Goal: Transaction & Acquisition: Obtain resource

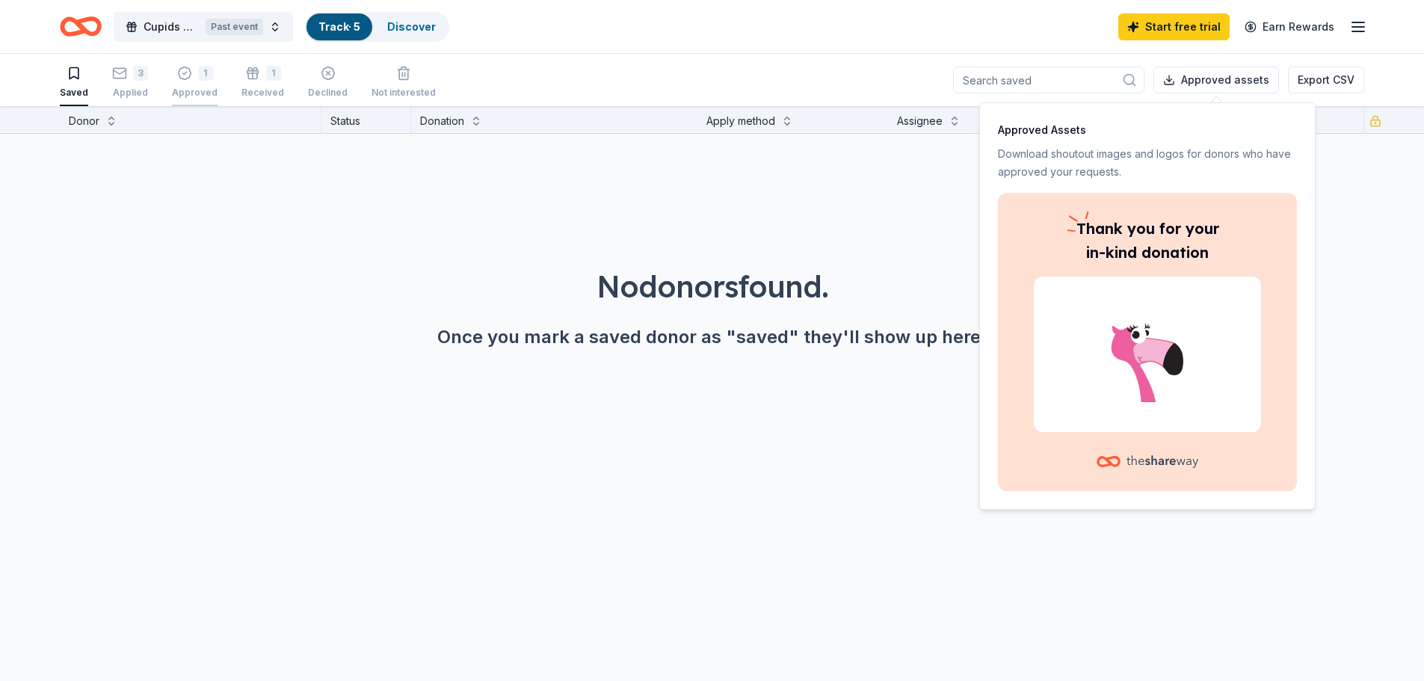
click at [182, 74] on icon "button" at bounding box center [184, 73] width 15 height 15
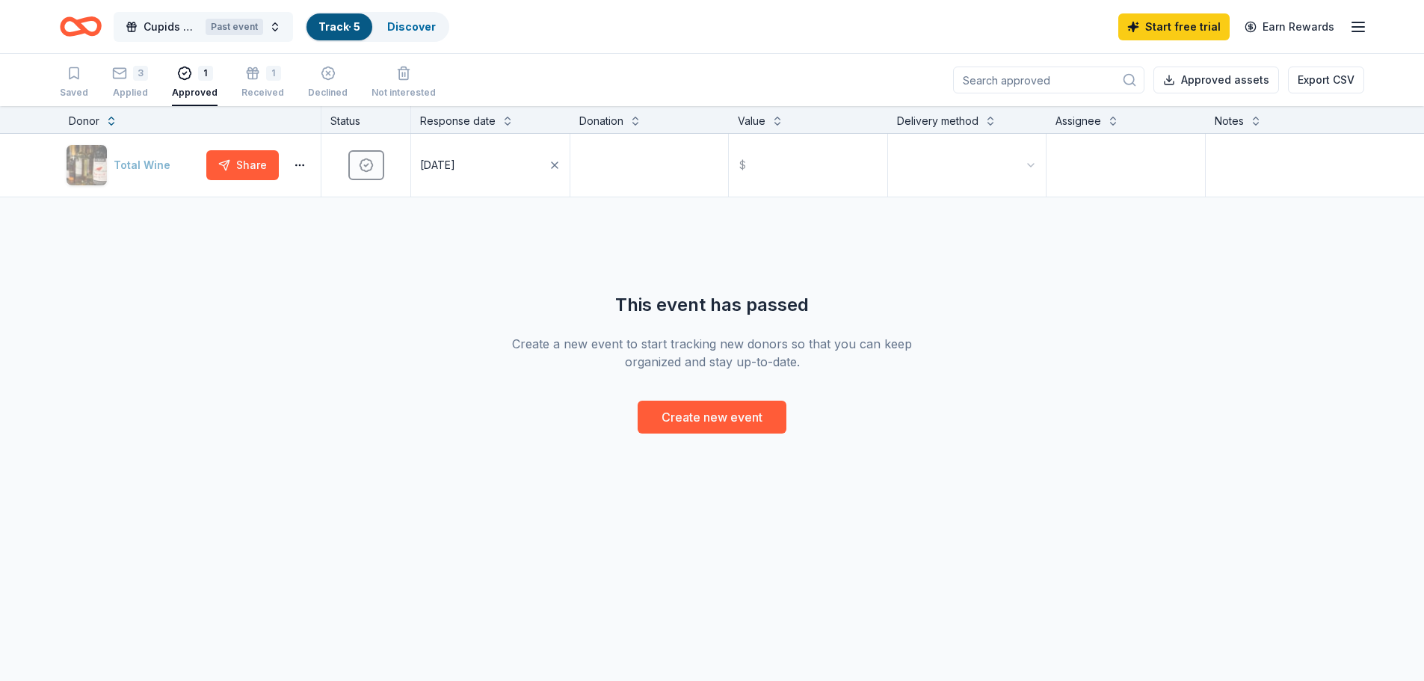
click at [176, 24] on span "Cupids Undie Run" at bounding box center [172, 27] width 56 height 18
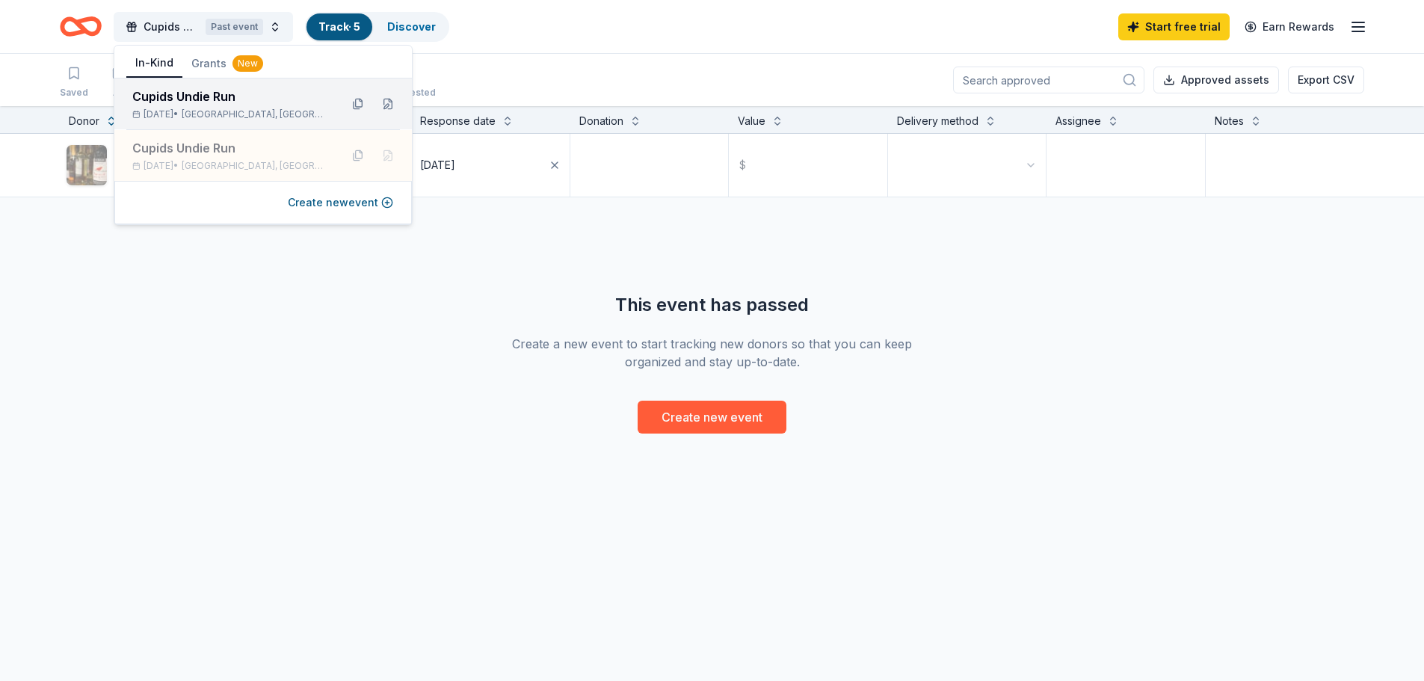
click at [276, 110] on div "[DATE] • [GEOGRAPHIC_DATA], [GEOGRAPHIC_DATA]" at bounding box center [230, 114] width 196 height 12
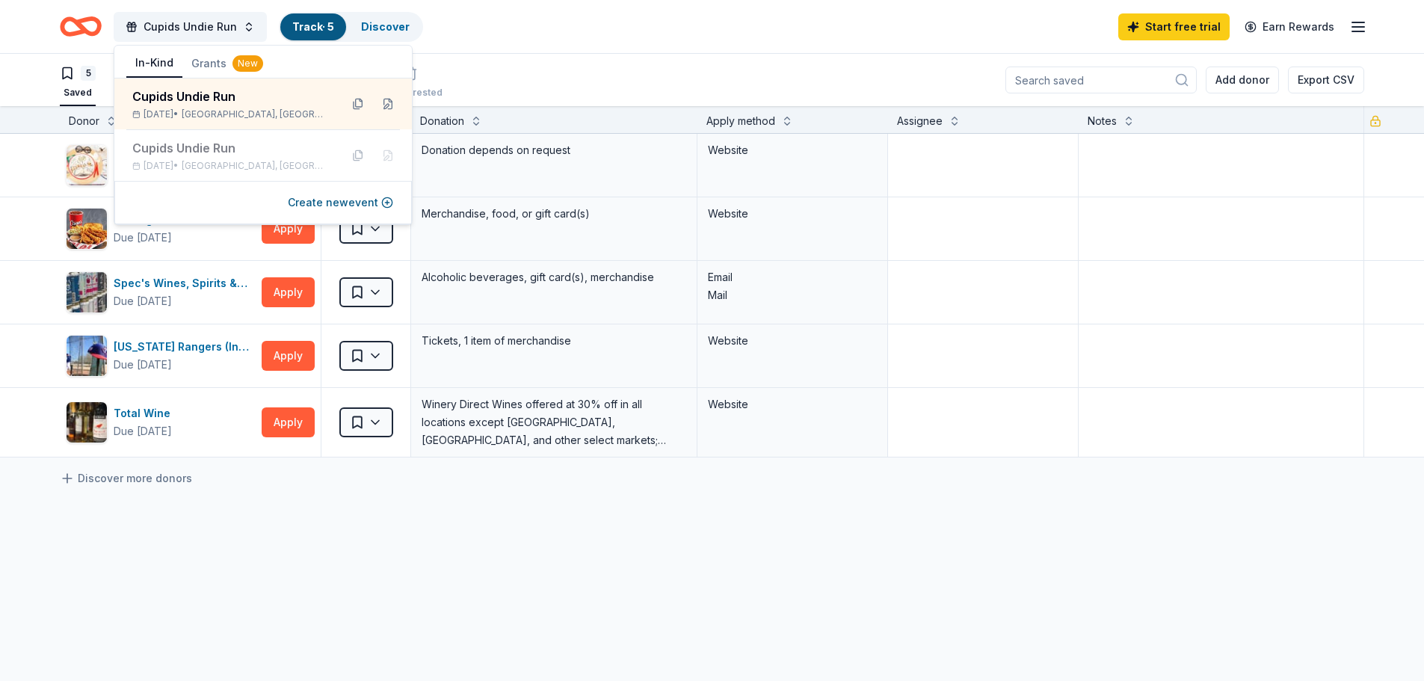
click at [726, 588] on div "Oriental Trading Due [DATE] Apply Saved Donation depends on request Website Rai…" at bounding box center [712, 436] width 1424 height 605
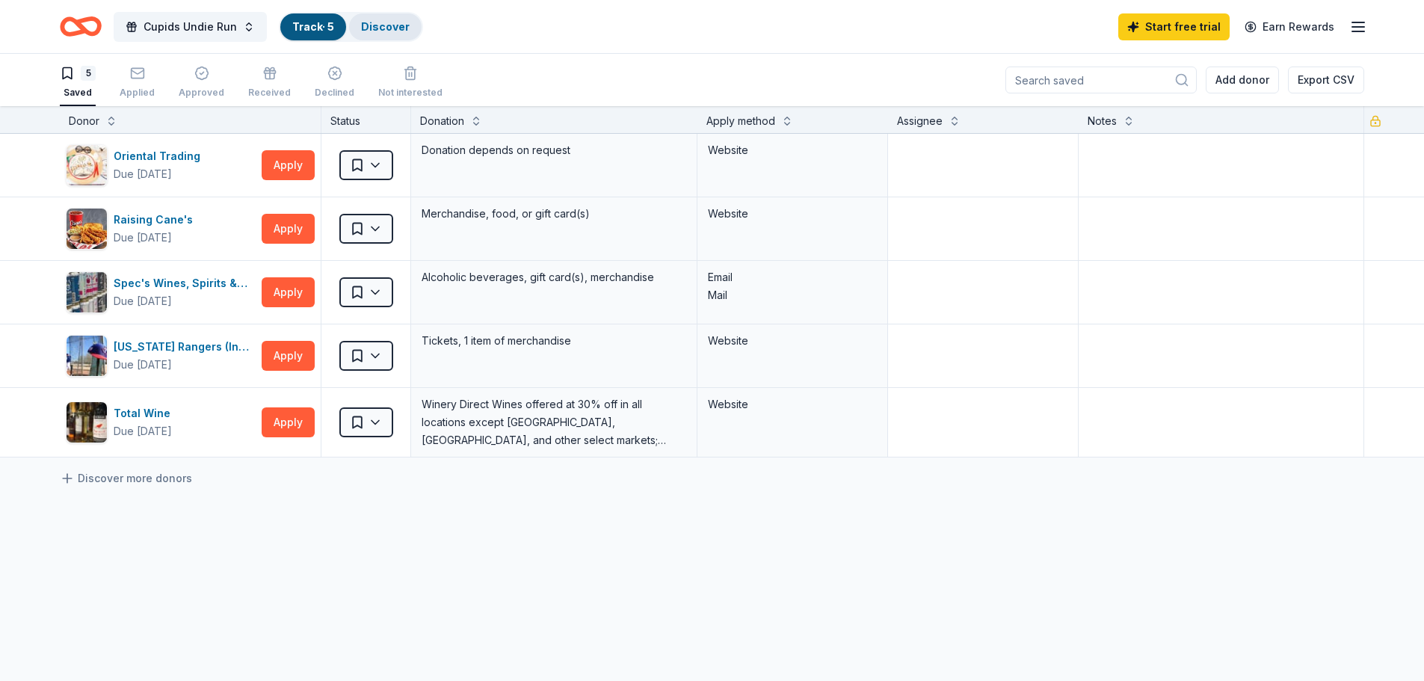
click at [363, 32] on link "Discover" at bounding box center [385, 26] width 49 height 13
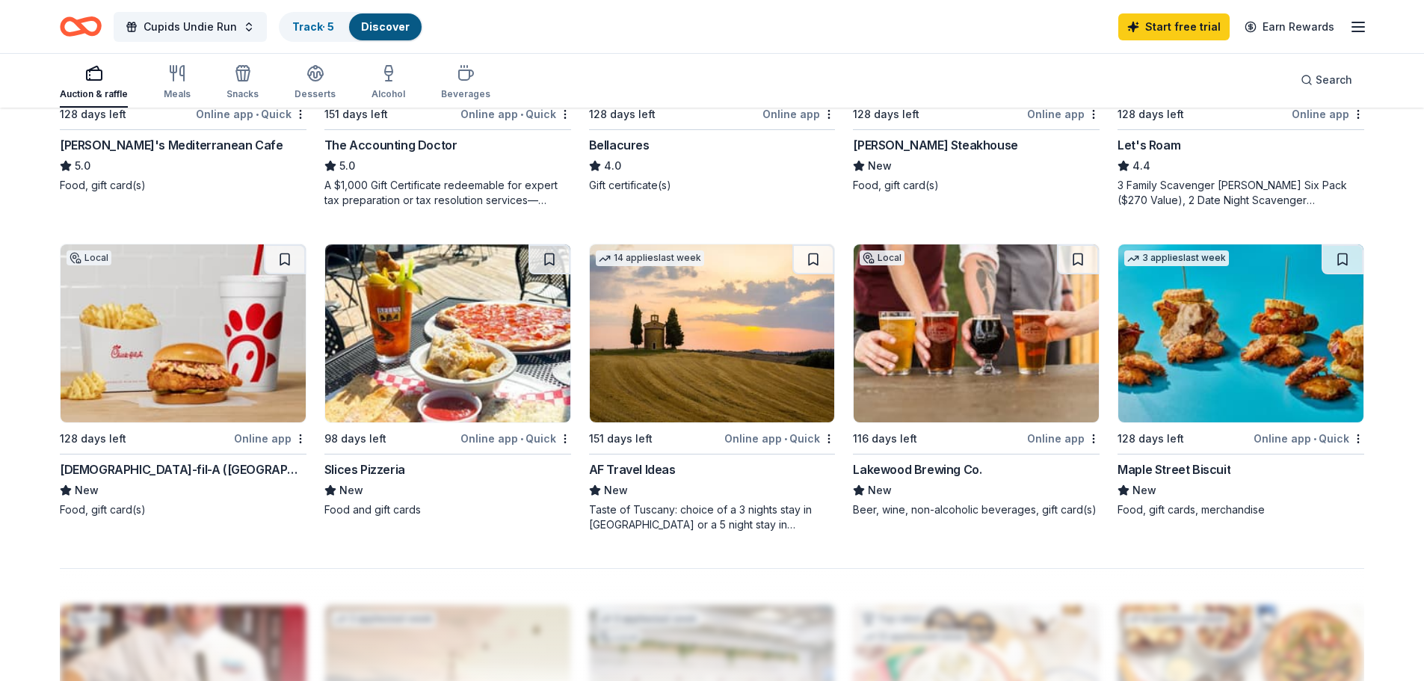
scroll to position [997, 0]
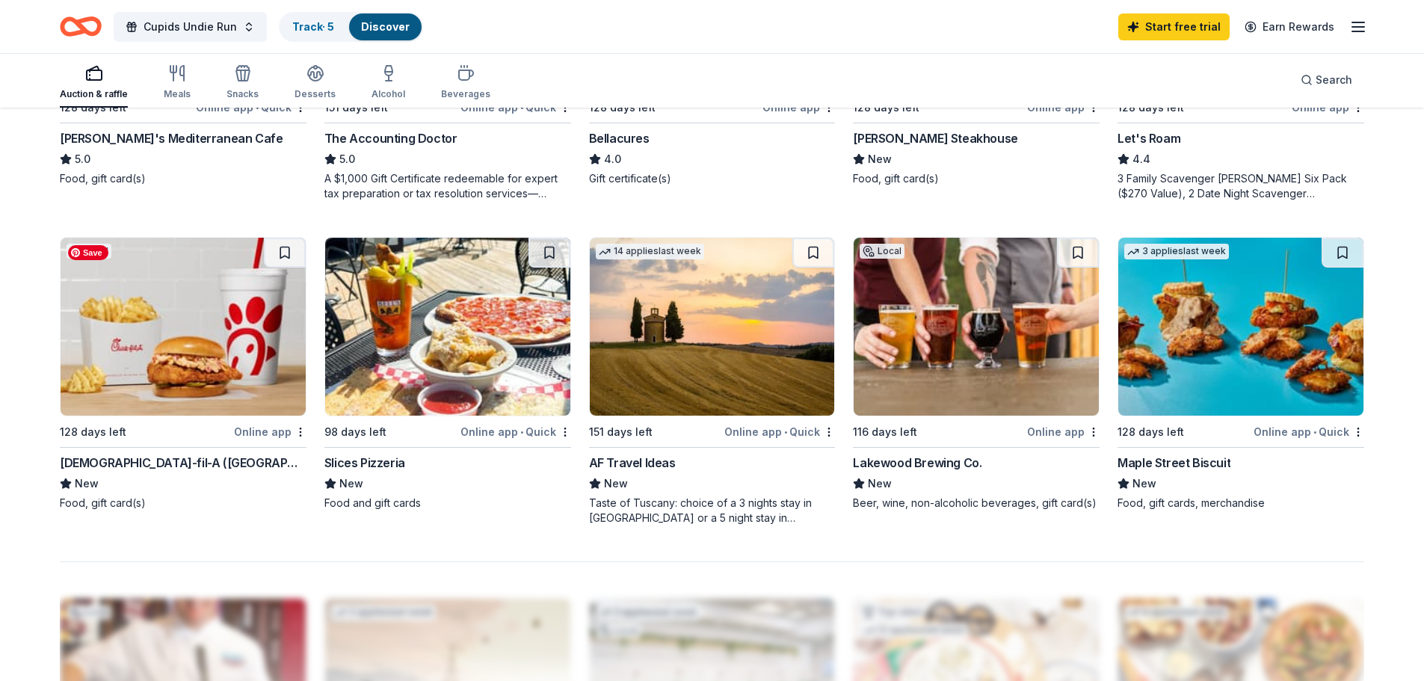
click at [235, 357] on img at bounding box center [183, 327] width 245 height 178
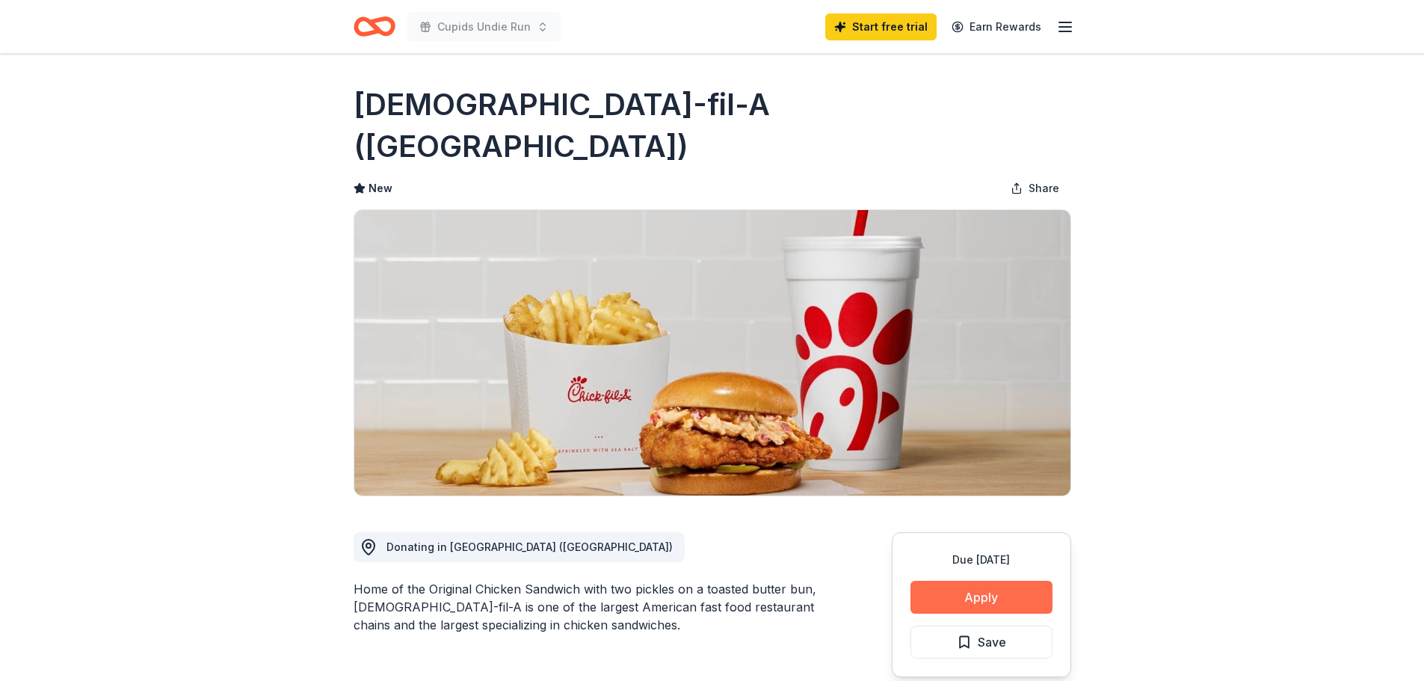
click at [1020, 581] on button "Apply" at bounding box center [982, 597] width 142 height 33
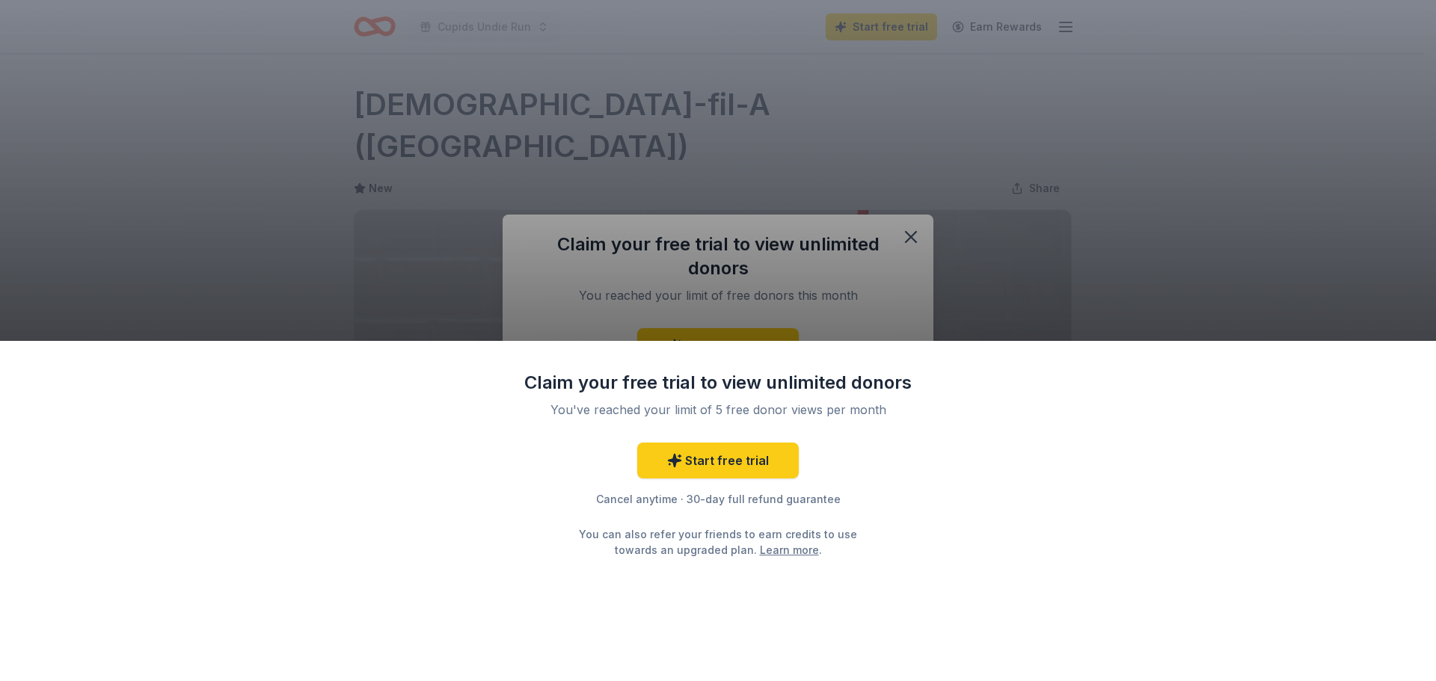
drag, startPoint x: 951, startPoint y: 275, endPoint x: 864, endPoint y: 193, distance: 119.5
click at [951, 275] on div "Claim your free trial to view unlimited donors You've reached your limit of 5 f…" at bounding box center [718, 340] width 1436 height 681
